Goal: Find specific page/section: Find specific page/section

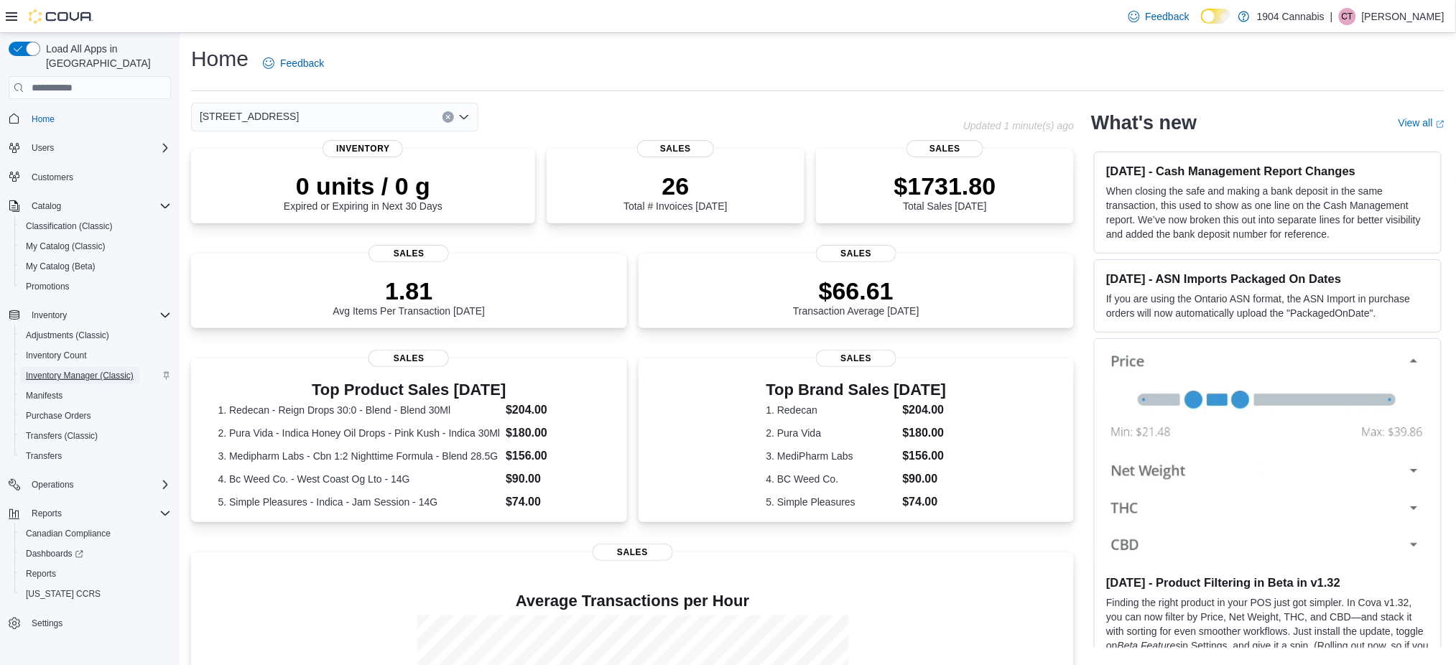
click at [88, 367] on span "Inventory Manager (Classic)" at bounding box center [80, 375] width 108 height 17
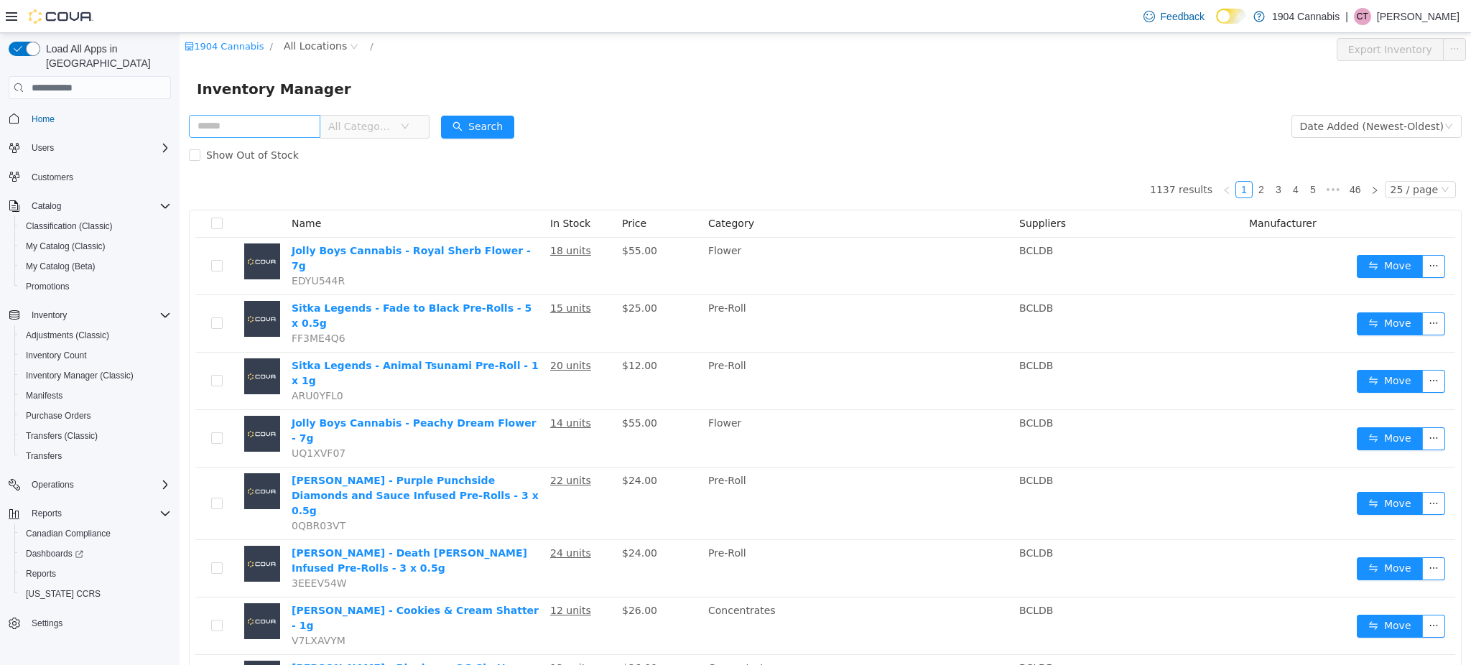
click at [287, 130] on input "text" at bounding box center [254, 126] width 131 height 23
type input "*****"
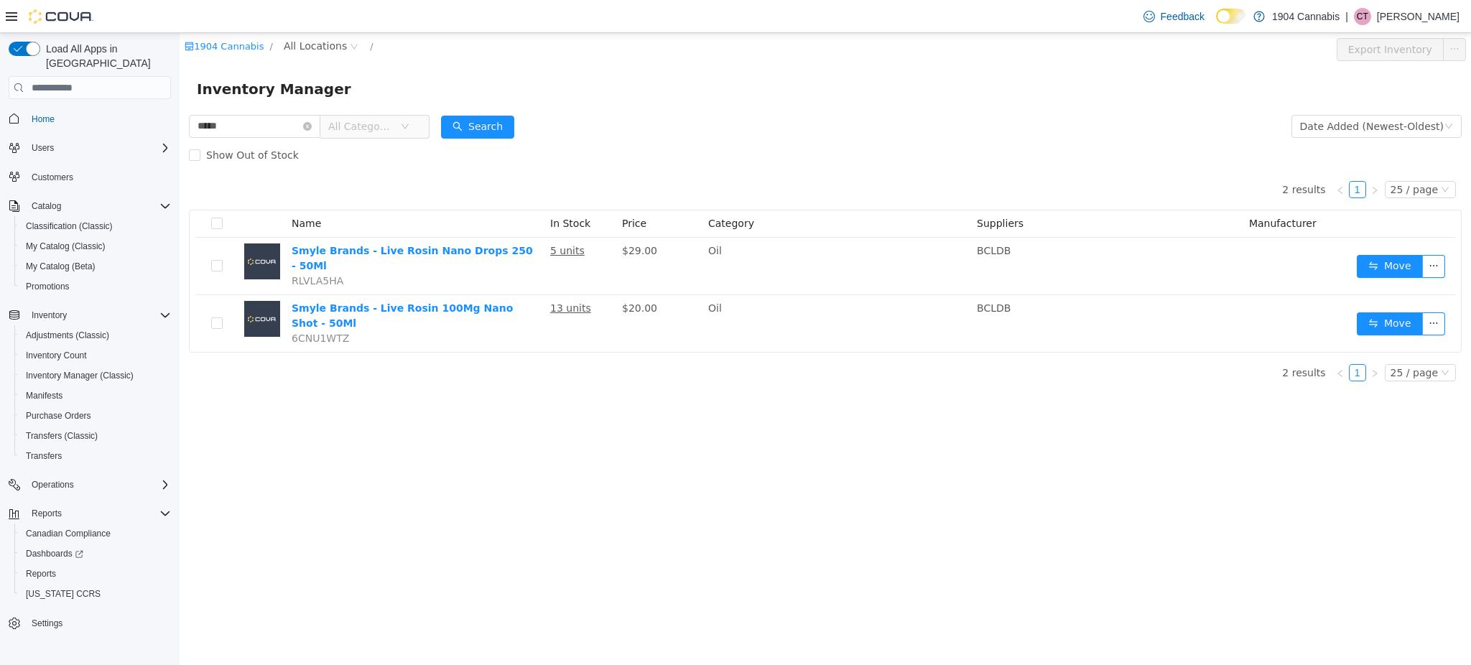
click at [644, 153] on div "Show Out of Stock" at bounding box center [825, 155] width 1273 height 29
